Goal: Check status: Check status

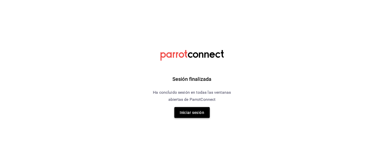
click at [193, 111] on font "Iniciar sesión" at bounding box center [192, 113] width 24 height 5
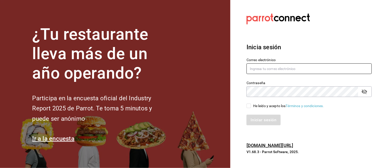
type input "animal.calzada@grupocosteno.com"
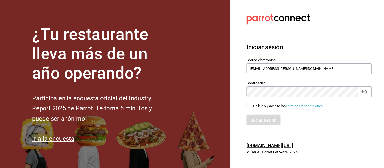
click at [250, 110] on div "Iniciar sesión" at bounding box center [306, 117] width 131 height 17
click at [247, 105] on input "He leído y acepto los Términos y condiciones." at bounding box center [249, 106] width 5 height 5
checkbox input "true"
click at [257, 117] on button "Iniciar sesión" at bounding box center [264, 120] width 34 height 11
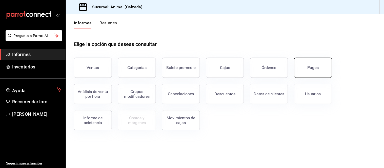
click at [307, 64] on button "Pagos" at bounding box center [313, 68] width 38 height 20
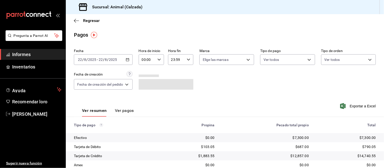
click at [161, 63] on div "00:00 Hora de inicio" at bounding box center [151, 59] width 25 height 11
click at [147, 75] on font "05" at bounding box center [146, 77] width 4 height 4
type input "05:00"
click at [238, 98] on div at bounding box center [192, 84] width 384 height 168
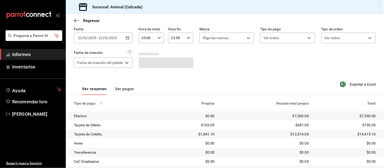
scroll to position [55, 0]
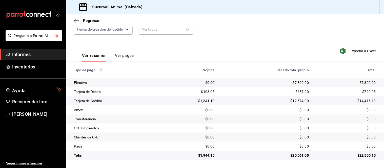
click at [118, 54] on font "Ver pagos" at bounding box center [124, 55] width 19 height 5
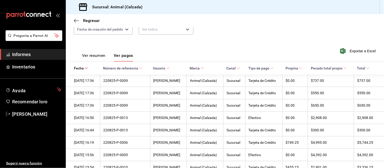
click at [102, 55] on font "Ver resumen" at bounding box center [94, 55] width 24 height 5
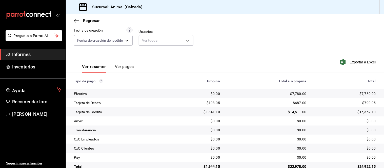
scroll to position [55, 0]
